Goal: Task Accomplishment & Management: Manage account settings

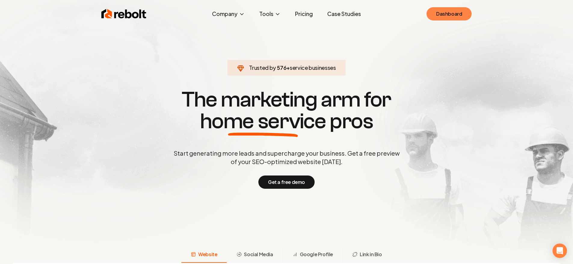
click at [437, 17] on link "Dashboard" at bounding box center [449, 13] width 45 height 13
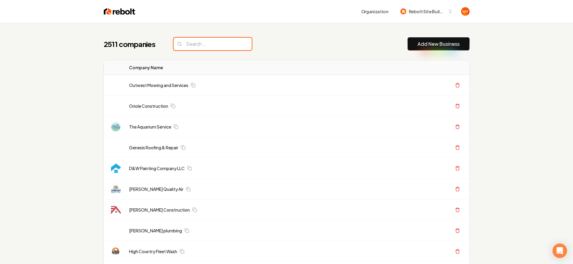
click at [216, 48] on input "search" at bounding box center [213, 44] width 78 height 13
click at [216, 47] on input "search" at bounding box center [213, 44] width 78 height 13
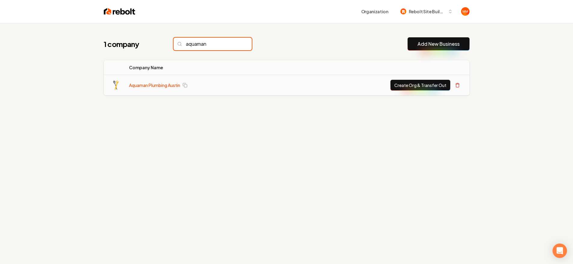
type input "aquaman"
click at [147, 83] on link "Aquaman Plumbing Austin" at bounding box center [154, 85] width 51 height 6
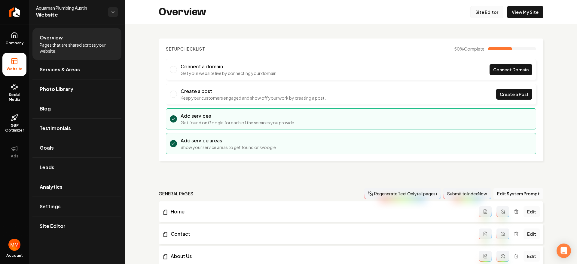
click at [494, 15] on link "Site Editor" at bounding box center [487, 12] width 33 height 12
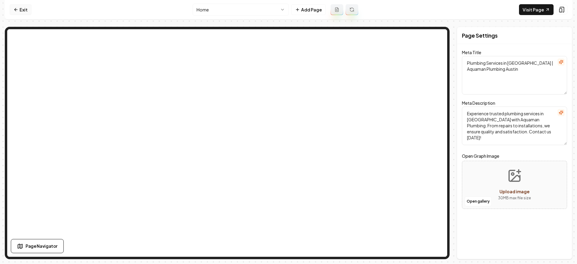
click at [27, 6] on link "Exit" at bounding box center [21, 9] width 22 height 11
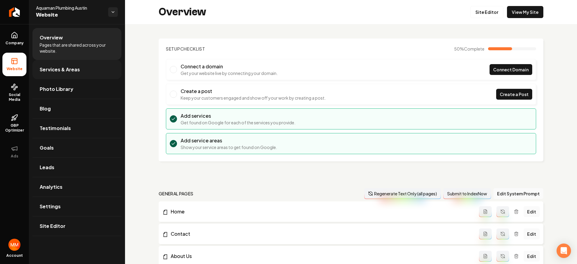
click at [78, 73] on link "Services & Areas" at bounding box center [76, 69] width 89 height 19
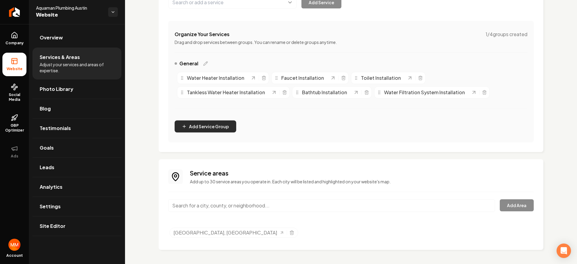
scroll to position [97, 0]
click at [242, 208] on input "Main content area" at bounding box center [331, 205] width 327 height 13
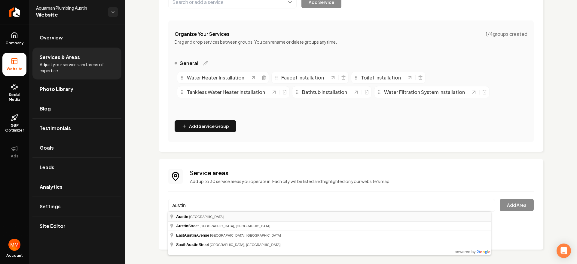
type input "[GEOGRAPHIC_DATA], [GEOGRAPHIC_DATA]"
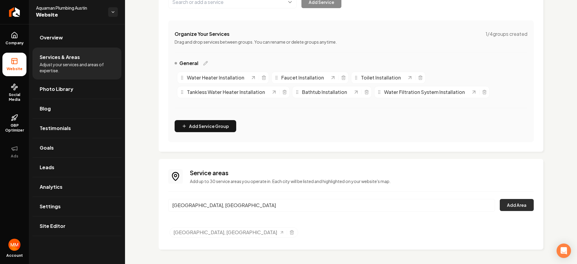
click at [508, 206] on button "Add Area" at bounding box center [517, 205] width 34 height 12
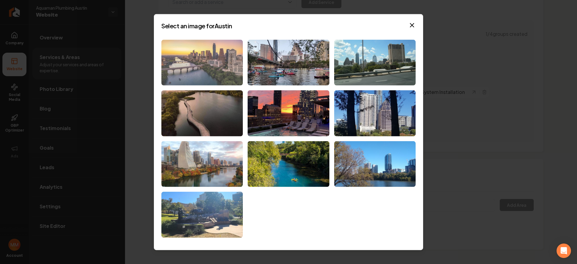
click at [211, 77] on img at bounding box center [203, 62] width 82 height 46
